Goal: Task Accomplishment & Management: Manage account settings

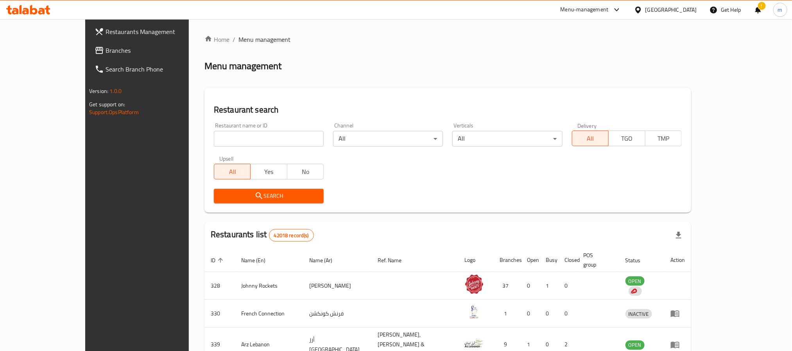
click at [752, 6] on div "!" at bounding box center [758, 9] width 21 height 19
click at [758, 9] on div "!" at bounding box center [758, 9] width 9 height 19
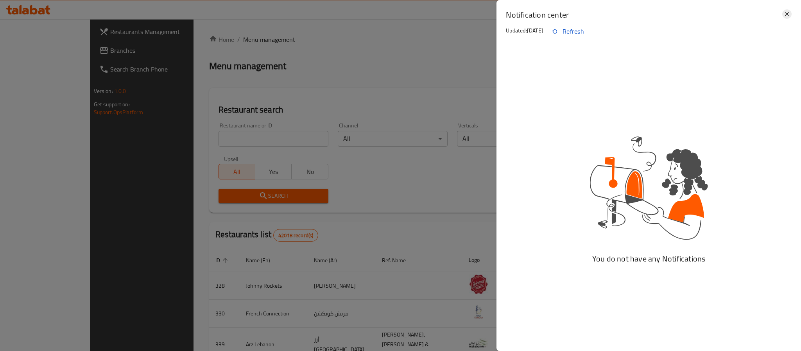
click at [786, 12] on icon at bounding box center [786, 13] width 9 height 9
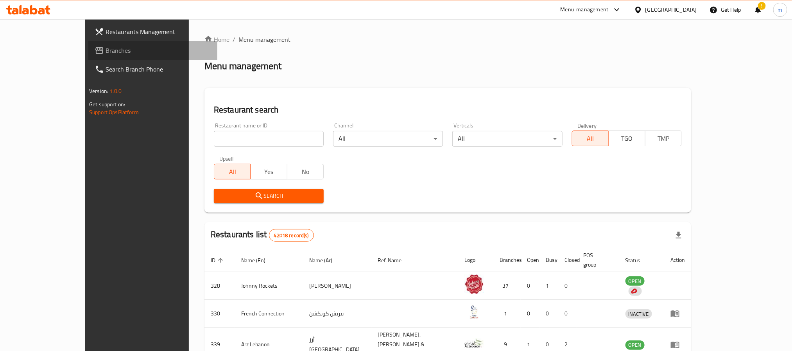
click at [88, 55] on link "Branches" at bounding box center [152, 50] width 129 height 19
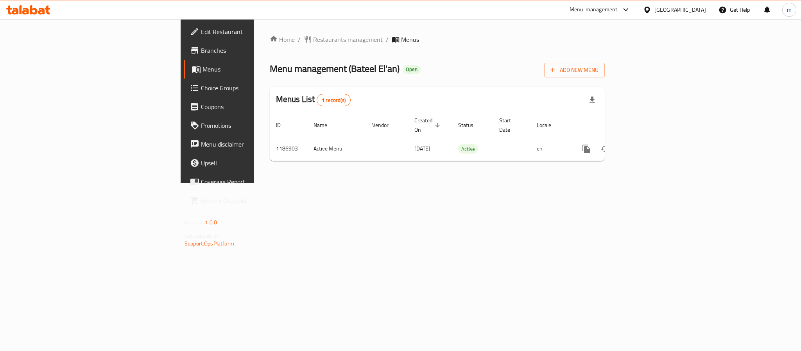
click at [621, 183] on div "Home / Restaurants management / Menus Menu management ( Bateel El'an ) Open Add…" at bounding box center [437, 101] width 366 height 164
click at [667, 8] on div "[GEOGRAPHIC_DATA]" at bounding box center [681, 9] width 52 height 9
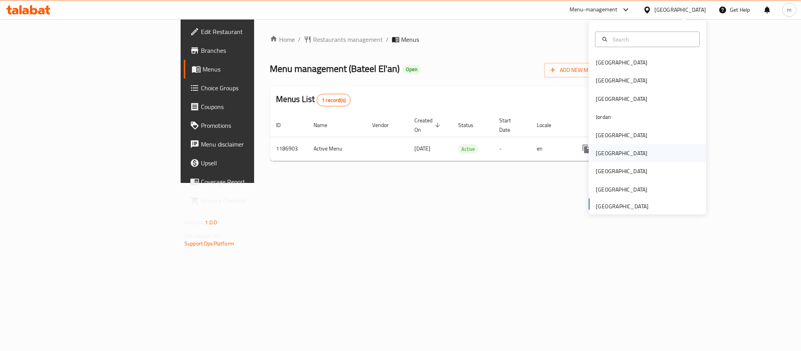
click at [605, 149] on div "[GEOGRAPHIC_DATA]" at bounding box center [622, 153] width 64 height 18
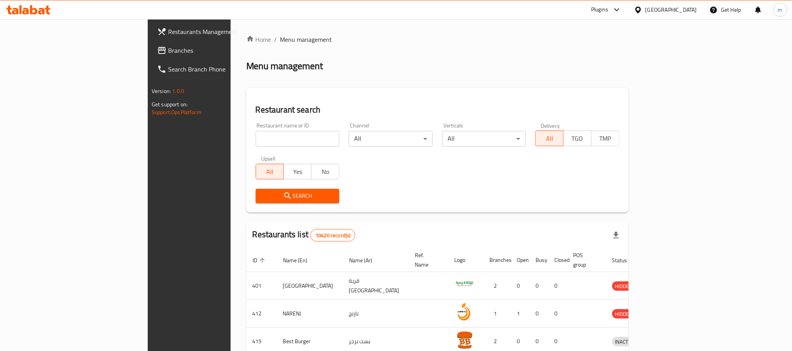
click at [168, 52] on span "Branches" at bounding box center [221, 50] width 106 height 9
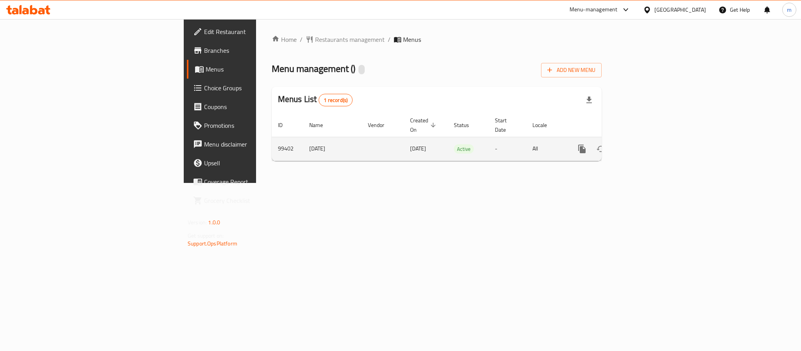
click at [643, 144] on icon "enhanced table" at bounding box center [638, 148] width 9 height 9
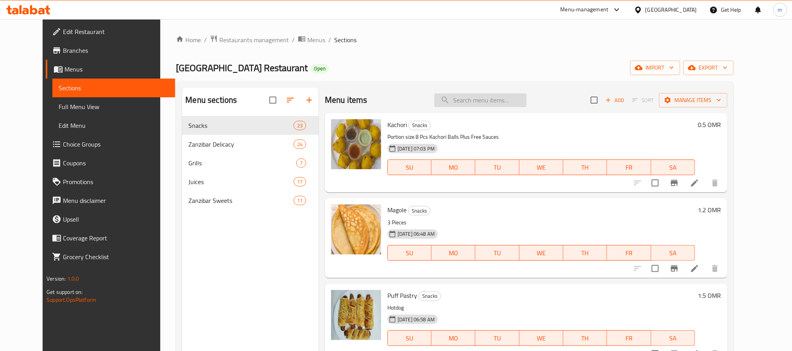
click at [484, 100] on input "search" at bounding box center [480, 100] width 92 height 14
paste input "Chicken Samosa"
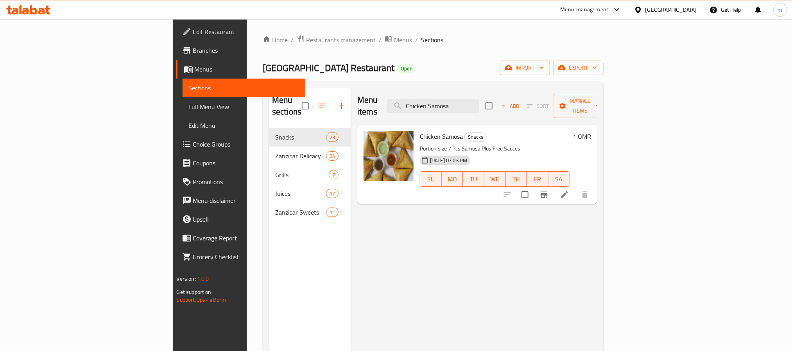
type input "Chicken Samosa"
click at [569, 190] on icon at bounding box center [564, 194] width 9 height 9
